Goal: Task Accomplishment & Management: Complete application form

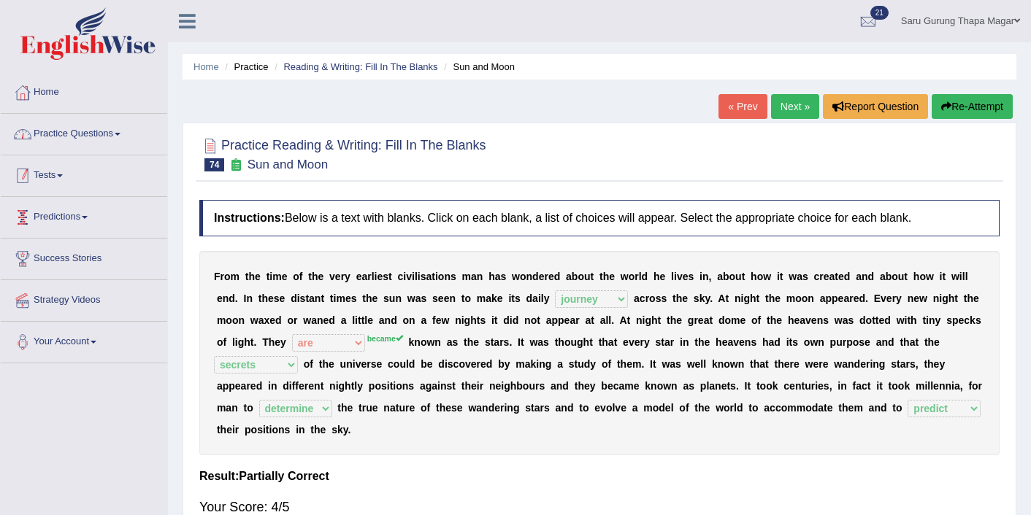
select select "journey"
select select "are"
select select "secrets"
select select "determine"
select select "predict"
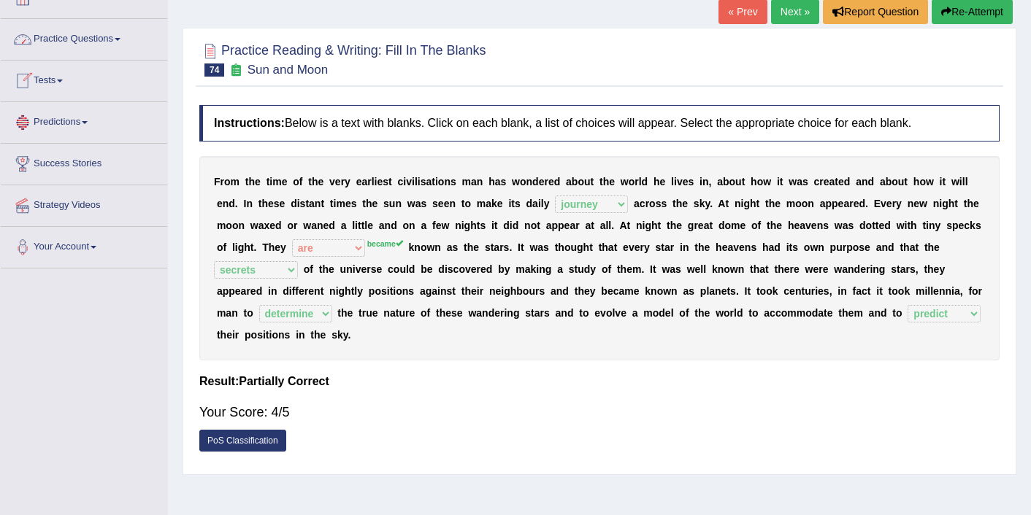
click at [43, 75] on link "Tests" at bounding box center [84, 79] width 166 height 37
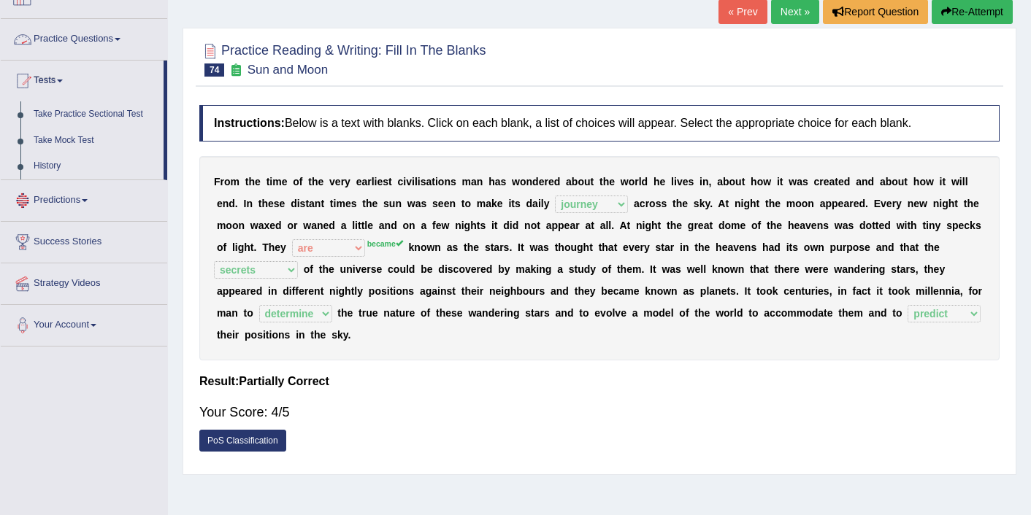
click at [63, 40] on link "Practice Questions" at bounding box center [84, 37] width 166 height 37
